Goal: Communication & Community: Participate in discussion

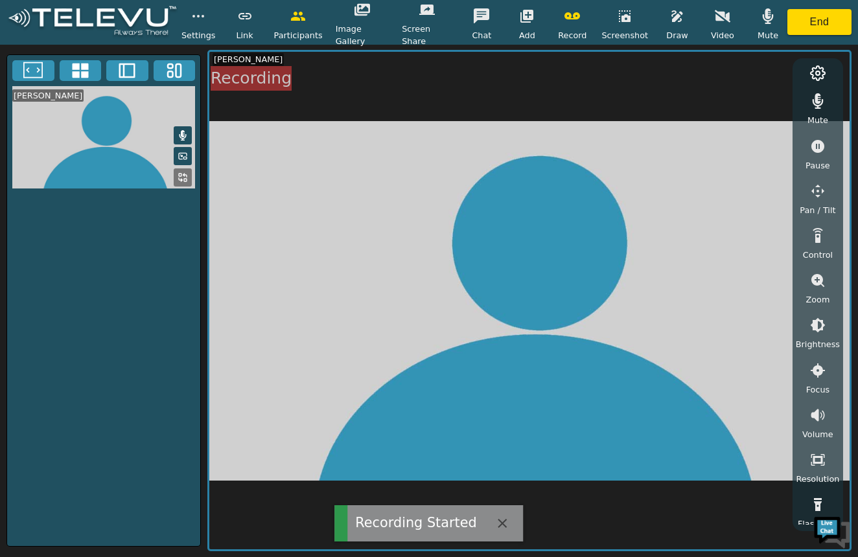
click at [764, 21] on icon "button" at bounding box center [768, 16] width 11 height 16
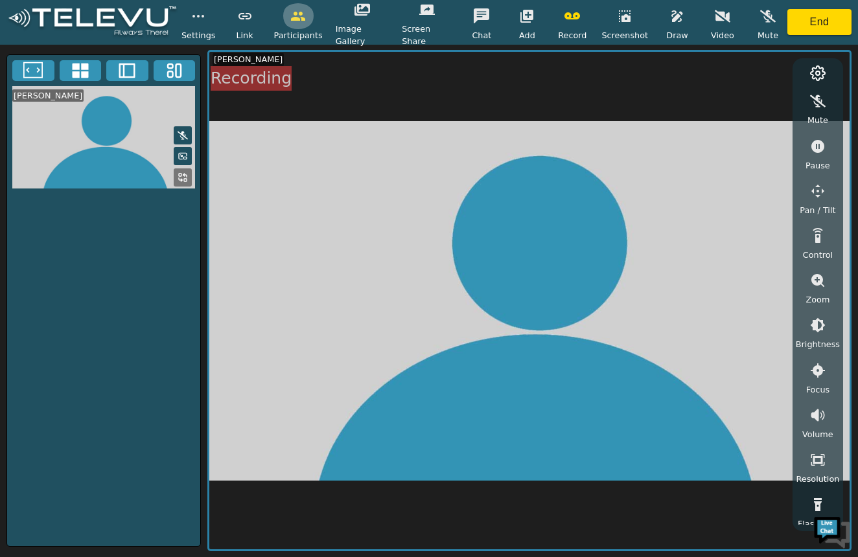
click at [294, 21] on icon "button" at bounding box center [298, 16] width 16 height 16
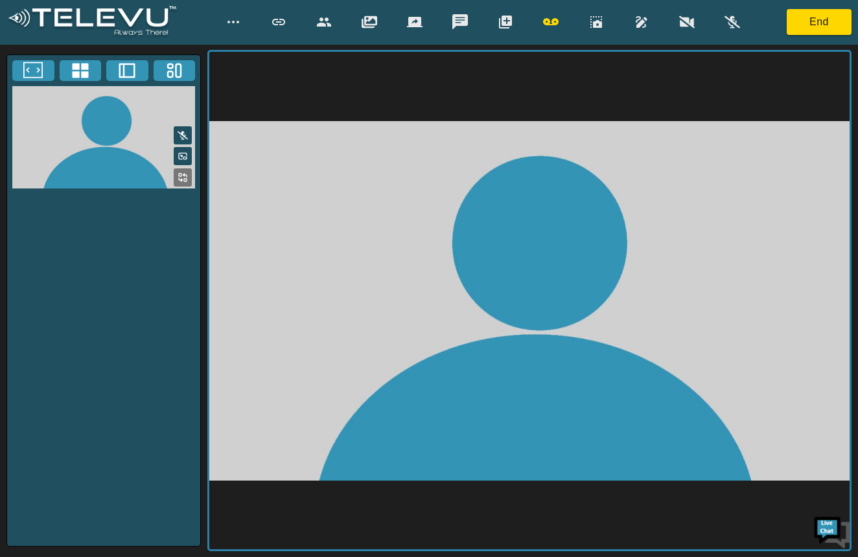
click at [320, 19] on icon "button" at bounding box center [324, 22] width 14 height 9
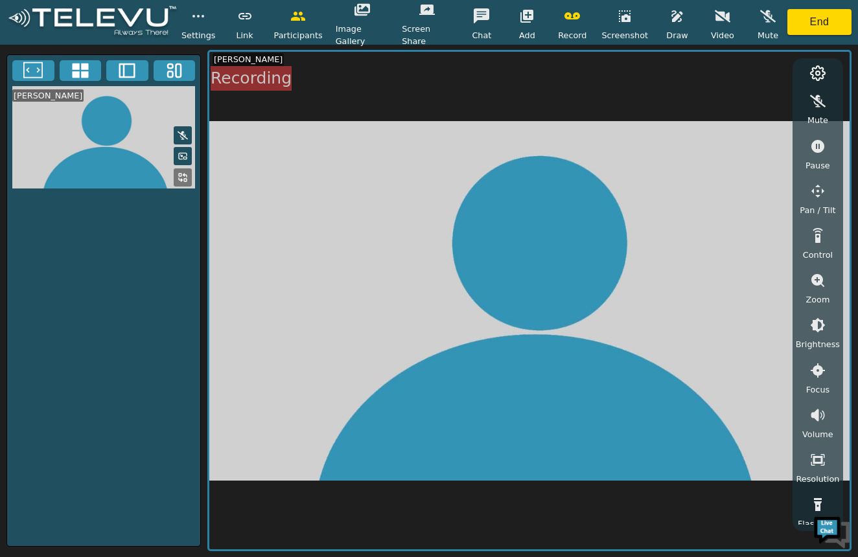
click at [196, 19] on icon "button" at bounding box center [199, 16] width 16 height 16
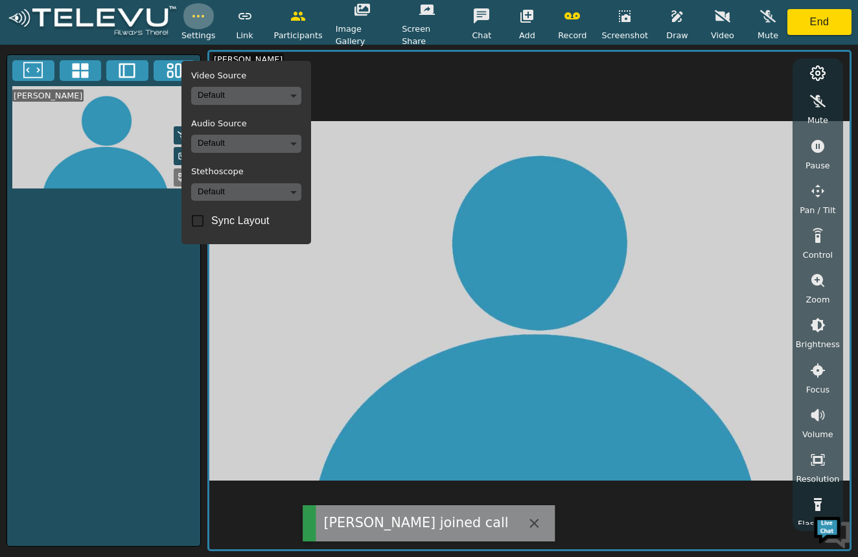
click at [196, 19] on icon "button" at bounding box center [199, 16] width 16 height 16
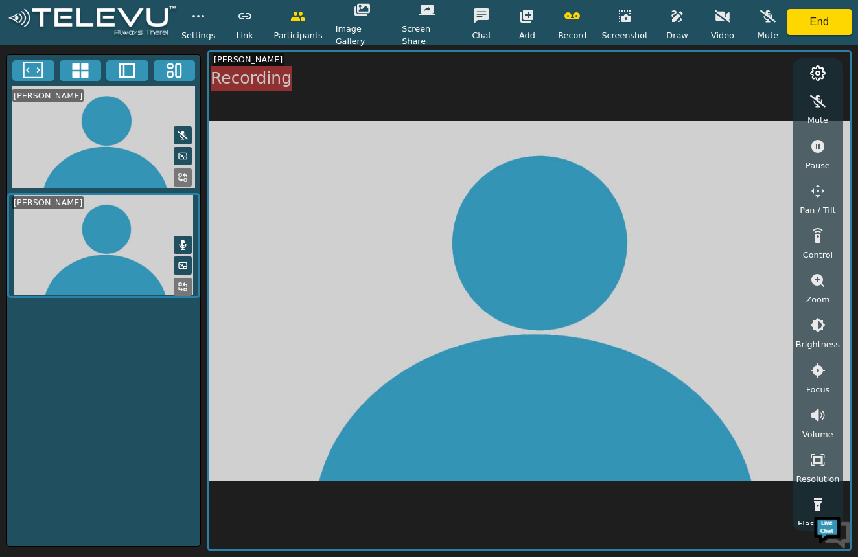
click at [183, 132] on icon at bounding box center [183, 136] width 10 height 8
click at [169, 135] on video at bounding box center [103, 137] width 193 height 103
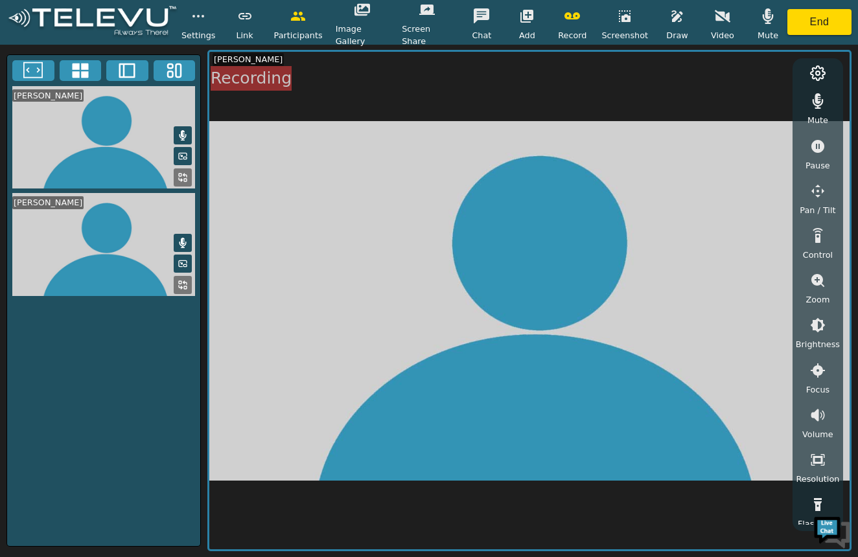
click at [180, 130] on icon at bounding box center [183, 135] width 10 height 10
click at [181, 130] on icon at bounding box center [183, 135] width 10 height 10
click at [181, 130] on icon at bounding box center [183, 135] width 7 height 10
